Goal: Find specific page/section: Find specific page/section

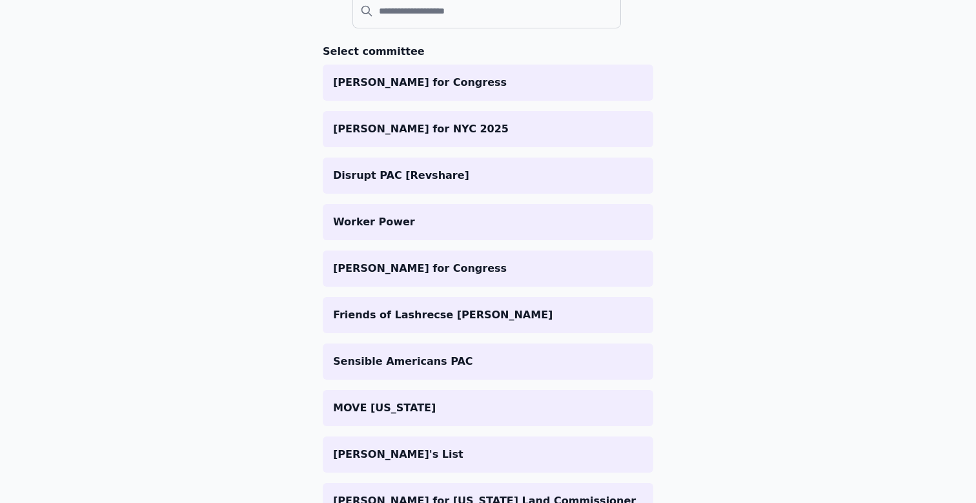
scroll to position [164, 0]
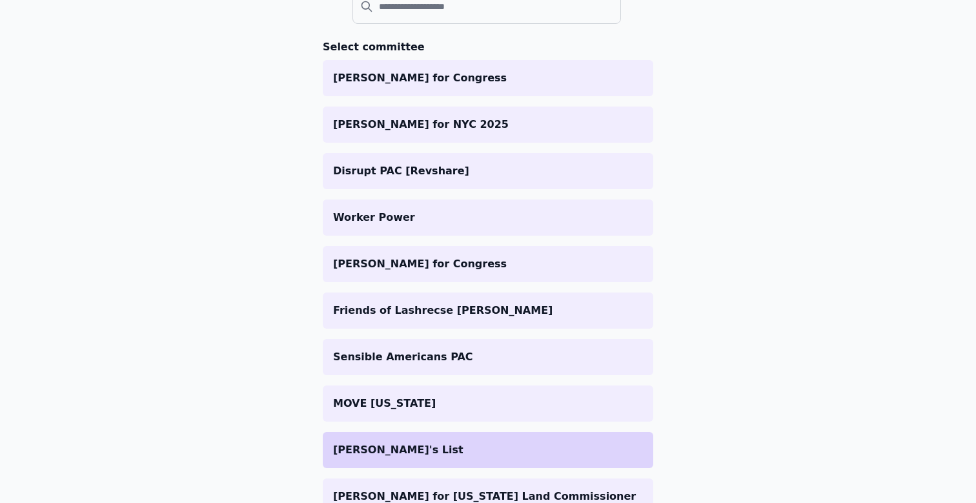
click at [455, 451] on p "[PERSON_NAME]'s List" at bounding box center [488, 449] width 310 height 15
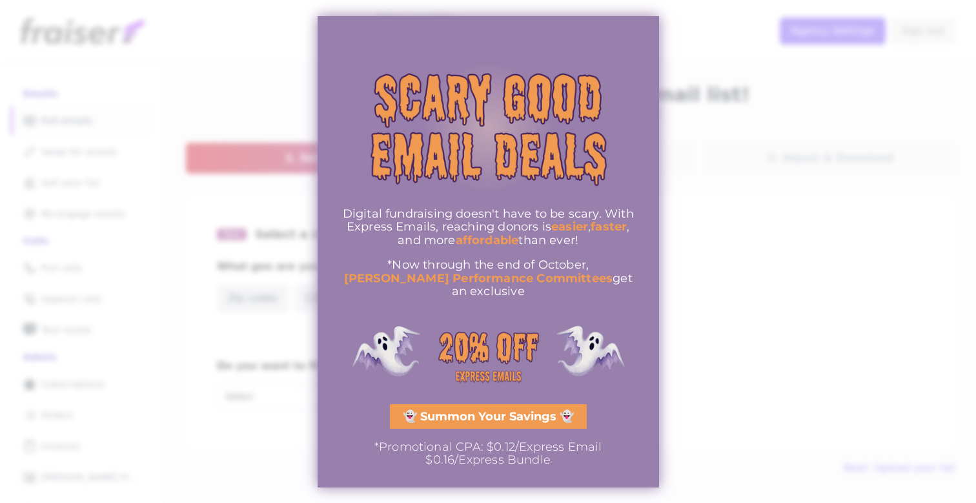
click at [701, 318] on div at bounding box center [488, 251] width 976 height 503
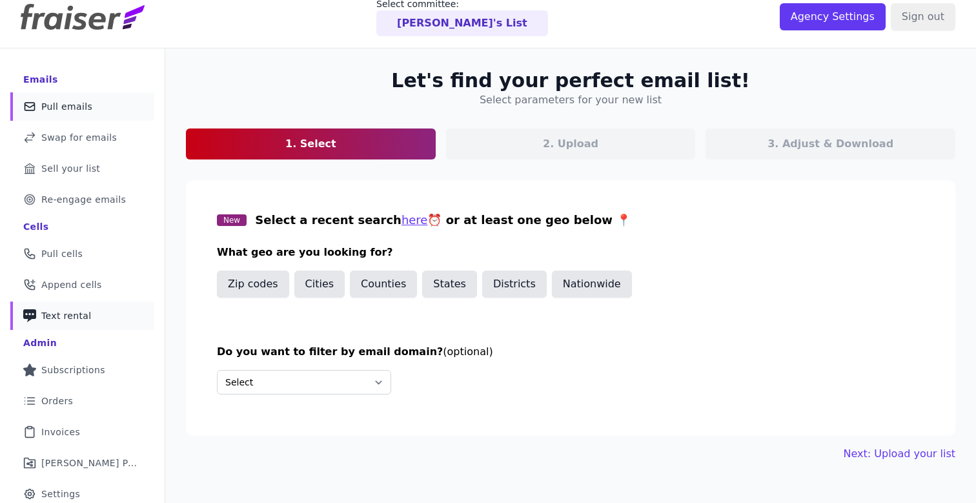
scroll to position [14, 0]
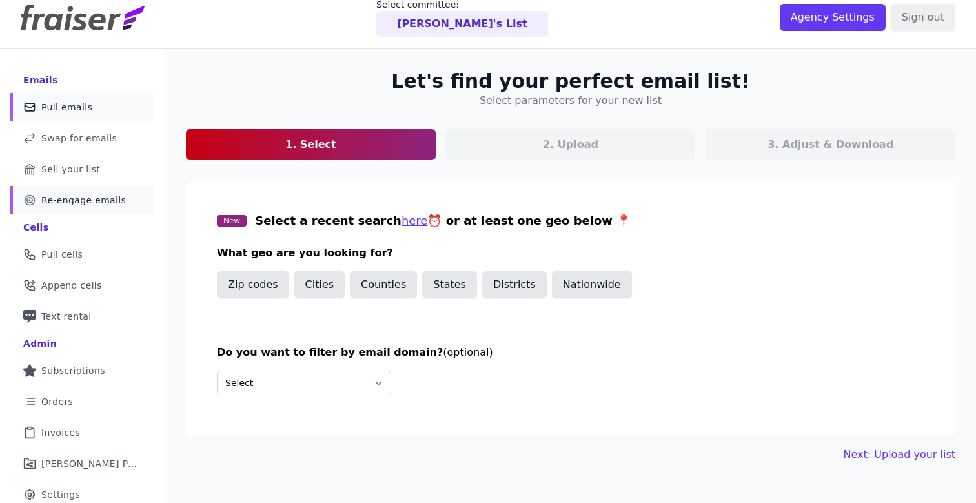
click at [83, 195] on span "Re-engage emails" at bounding box center [83, 200] width 85 height 13
